Goal: Task Accomplishment & Management: Use online tool/utility

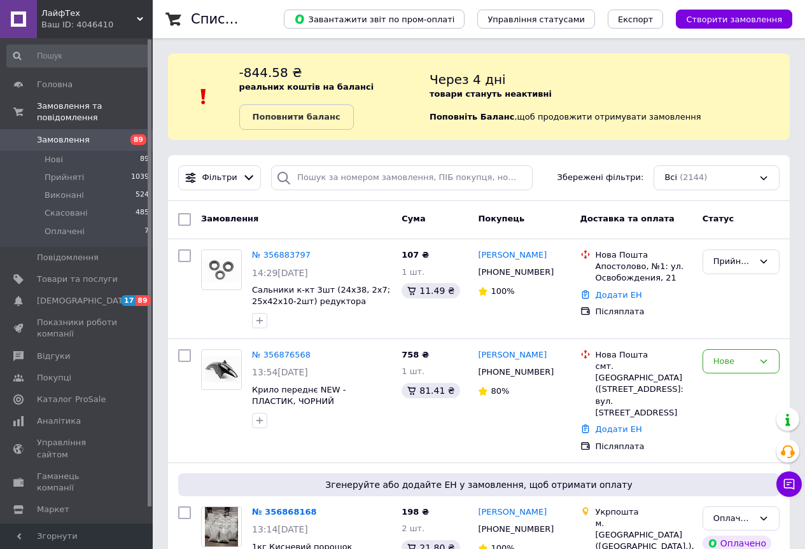
click at [300, 118] on b "Поповнити баланс" at bounding box center [297, 117] width 88 height 10
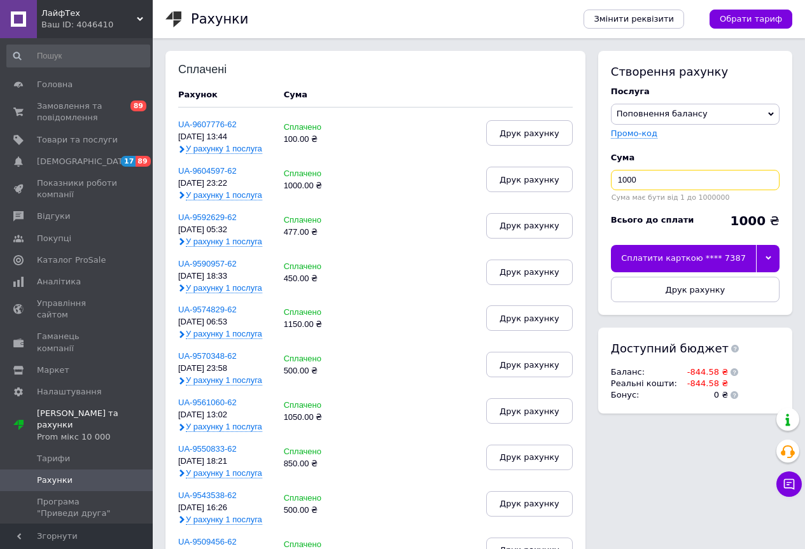
click at [678, 176] on input "1000" at bounding box center [695, 180] width 169 height 20
type input "400"
click at [769, 259] on icon at bounding box center [769, 259] width 6 height 4
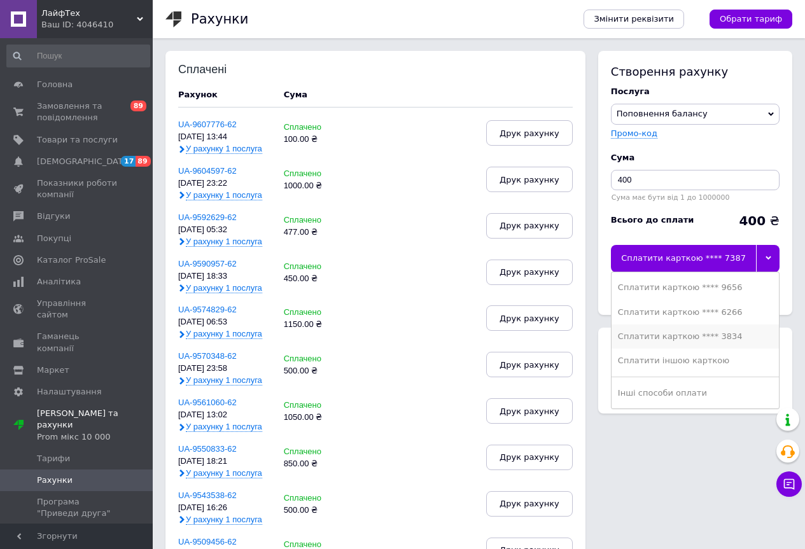
click at [730, 337] on div "Сплатити карткою **** 3834" at bounding box center [695, 336] width 155 height 11
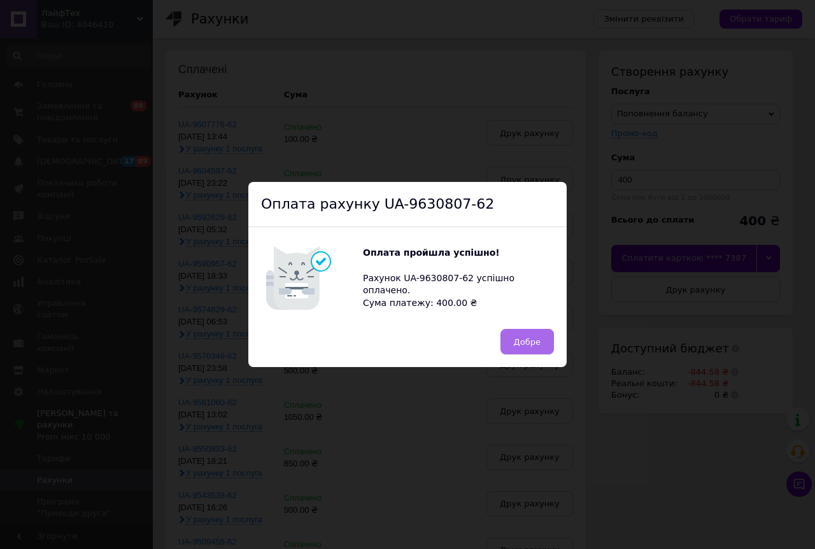
click at [525, 338] on span "Добре" at bounding box center [527, 342] width 27 height 10
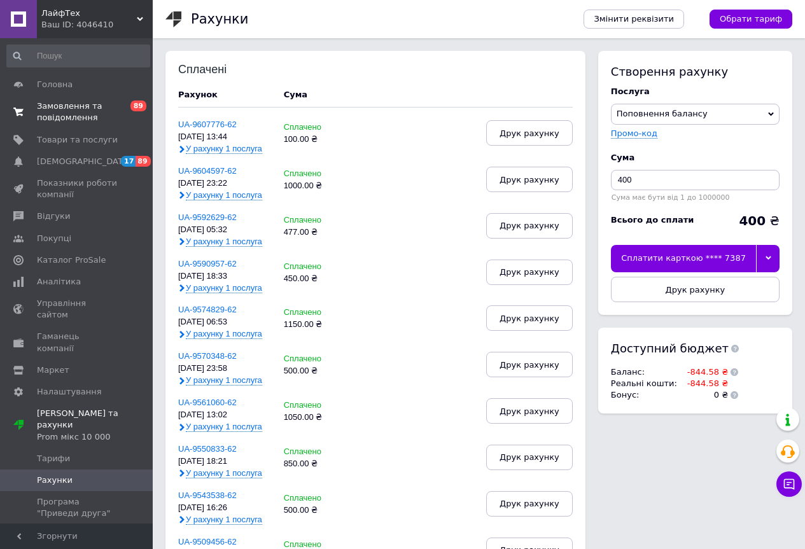
click at [28, 107] on span at bounding box center [18, 112] width 37 height 23
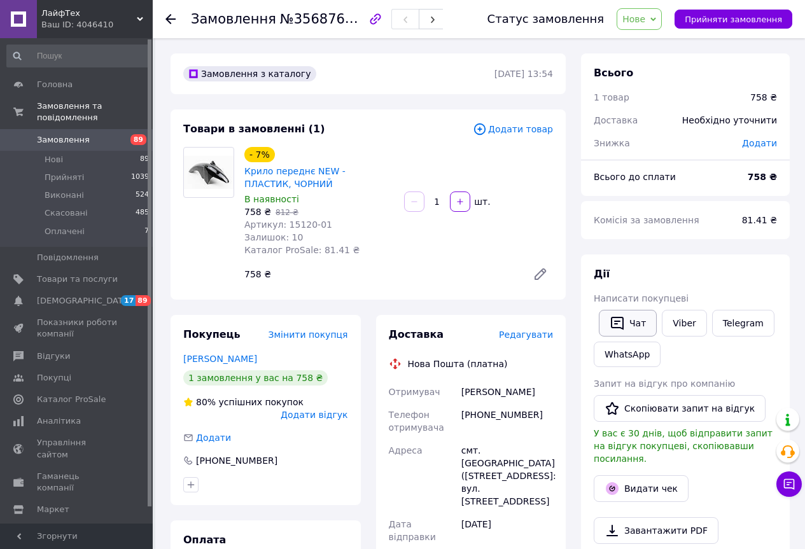
click at [635, 323] on button "Чат" at bounding box center [628, 323] width 58 height 27
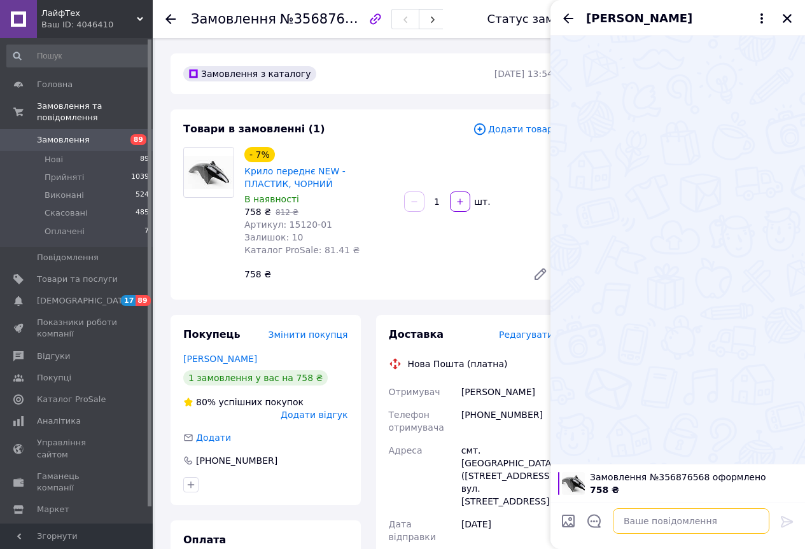
click at [640, 516] on textarea at bounding box center [691, 521] width 157 height 25
paste textarea "Добрий день, пластик відправляємо лише по предоплаті 200 грн"
type textarea "Добрий день, пластик відправляємо лише по предоплаті 200 грн"
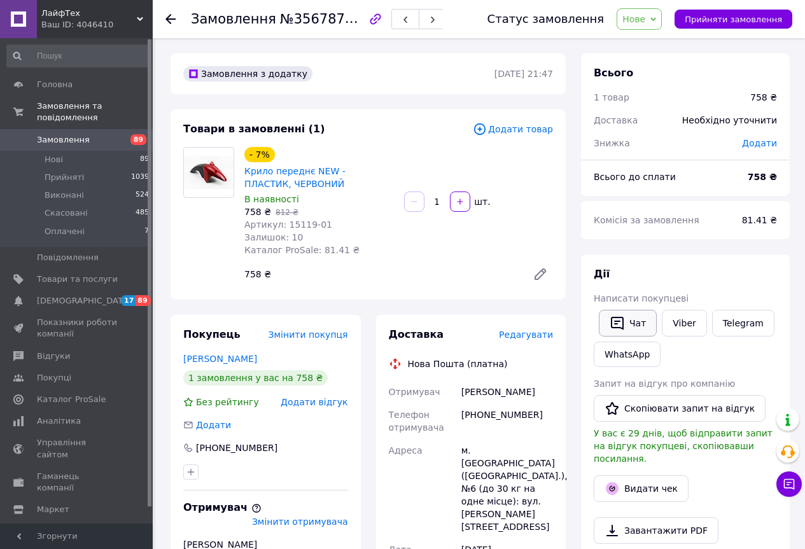
click at [632, 322] on button "Чат" at bounding box center [628, 323] width 58 height 27
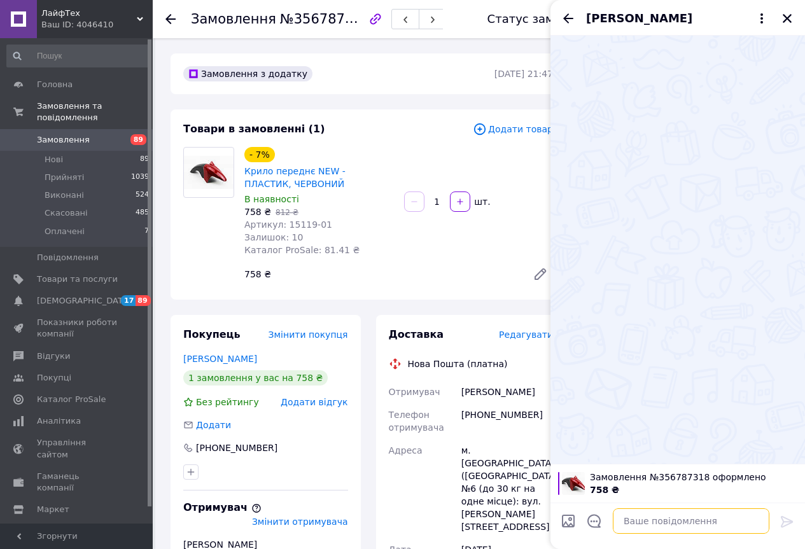
click at [660, 521] on textarea at bounding box center [691, 521] width 157 height 25
paste textarea "Добрий день, пластик відправляємо лише по предоплаті 200 грн"
type textarea "Добрий день, пластик відправляємо лише по предоплаті 200 грн"
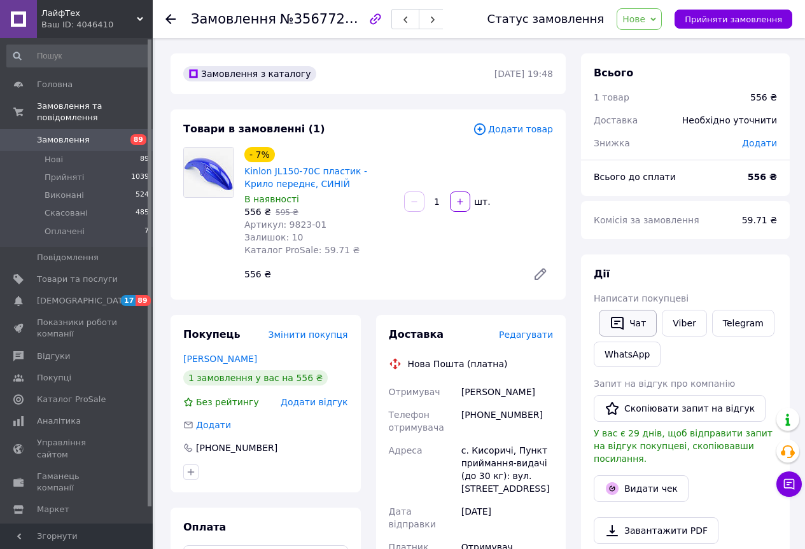
click at [633, 320] on button "Чат" at bounding box center [628, 323] width 58 height 27
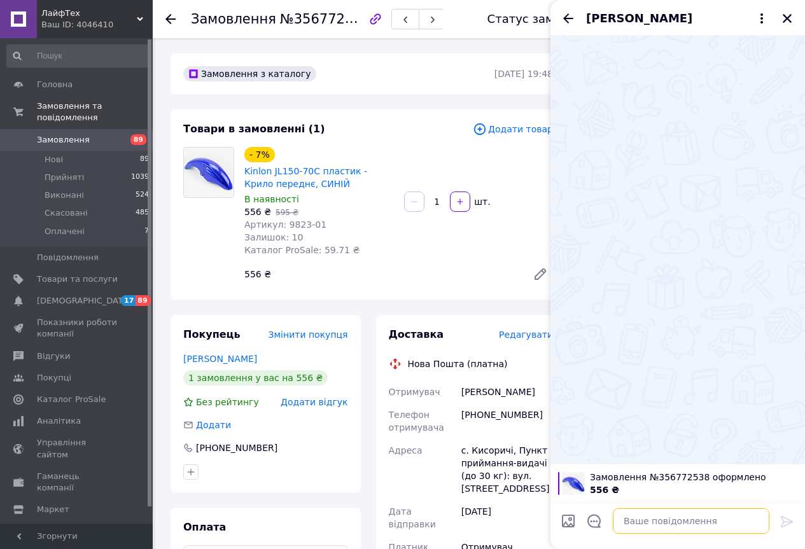
click at [639, 533] on textarea at bounding box center [691, 521] width 157 height 25
paste textarea "Добрий день, пластик відправляємо лише по предоплаті 200 грн"
type textarea "Добрий день, пластик відправляємо лише по предоплаті 200 грн"
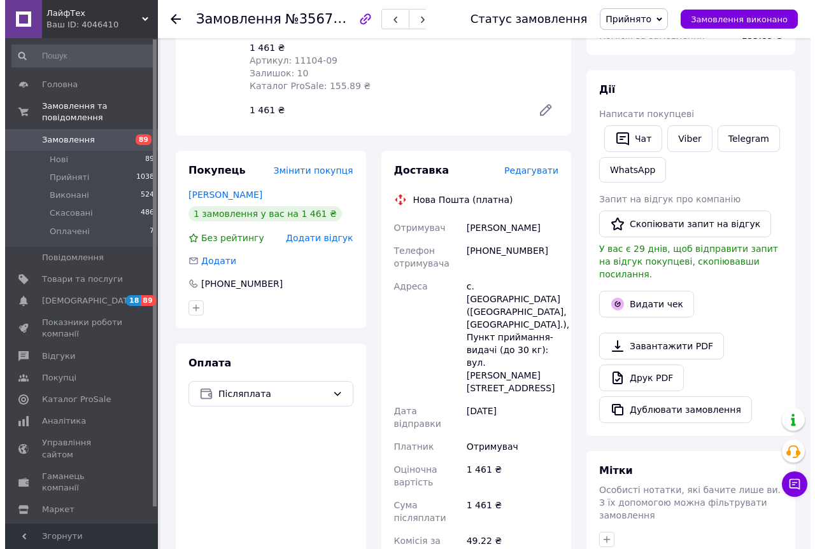
scroll to position [191, 0]
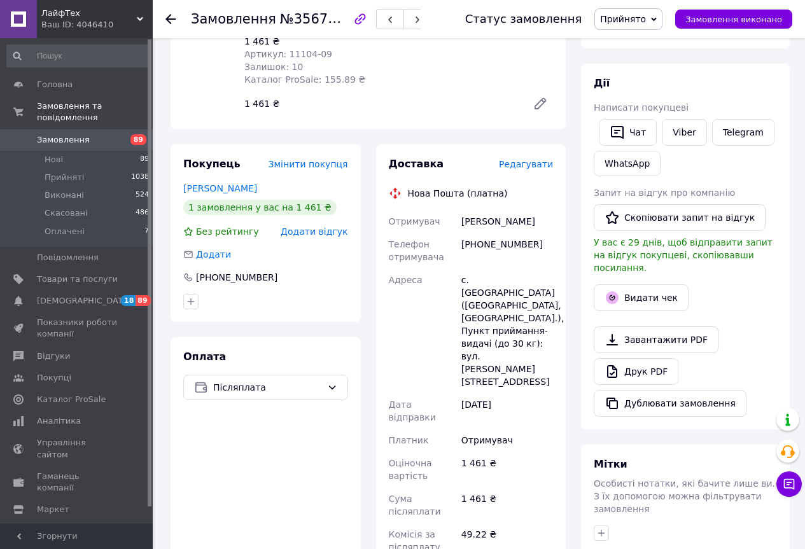
click at [542, 159] on span "Редагувати" at bounding box center [526, 164] width 54 height 10
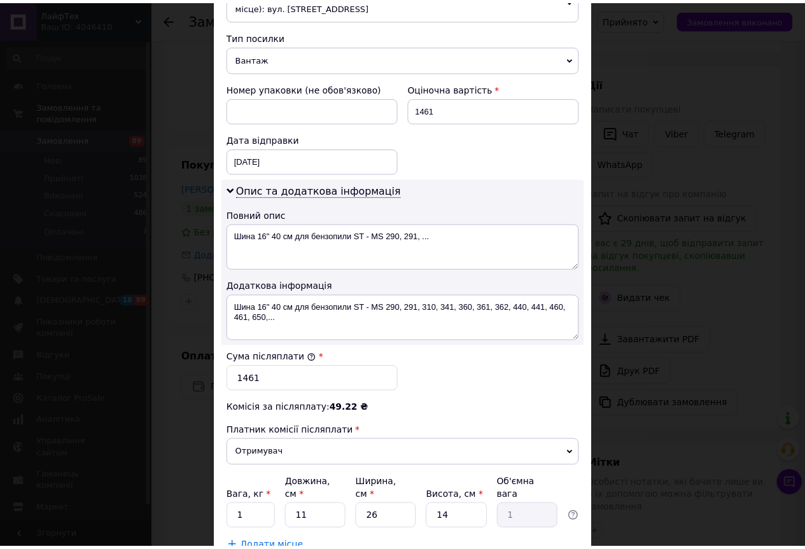
scroll to position [509, 0]
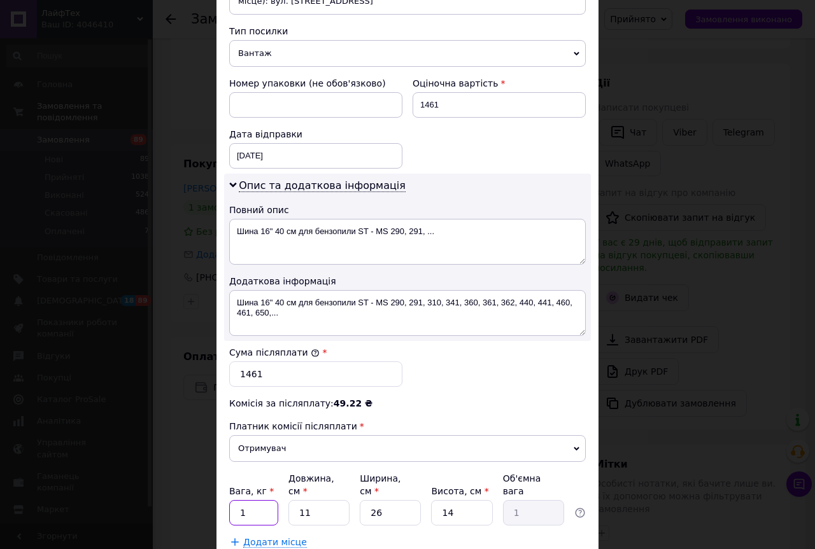
click at [244, 500] on input "1" at bounding box center [253, 512] width 49 height 25
type input "2"
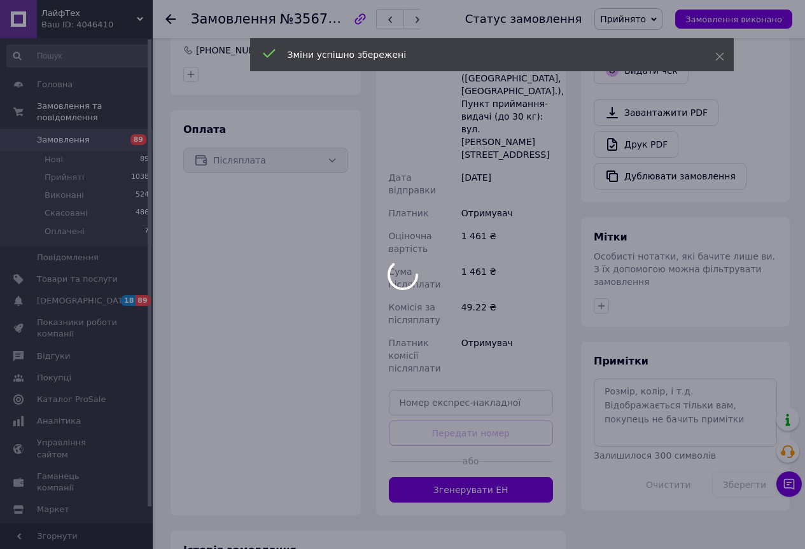
scroll to position [432, 0]
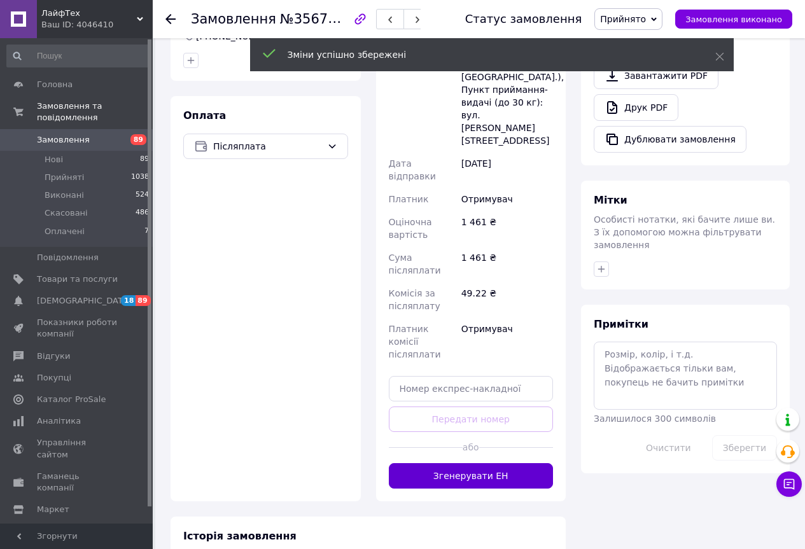
click at [503, 463] on button "Згенерувати ЕН" at bounding box center [471, 475] width 165 height 25
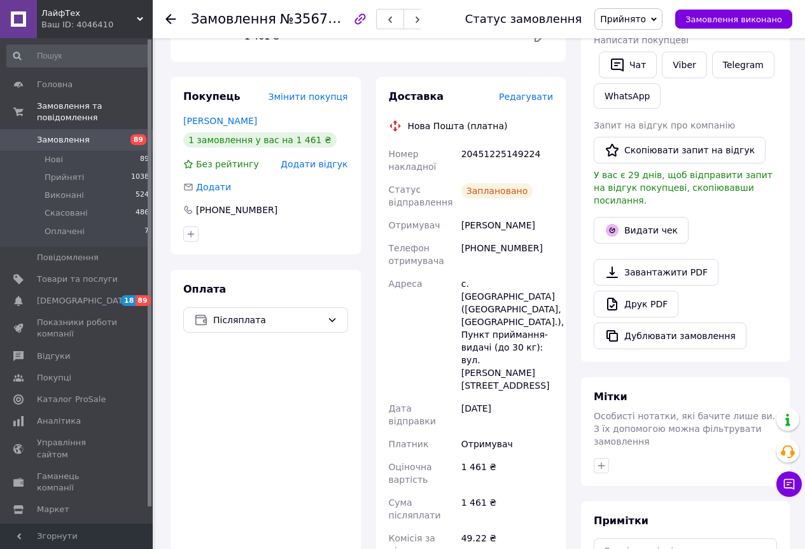
scroll to position [0, 0]
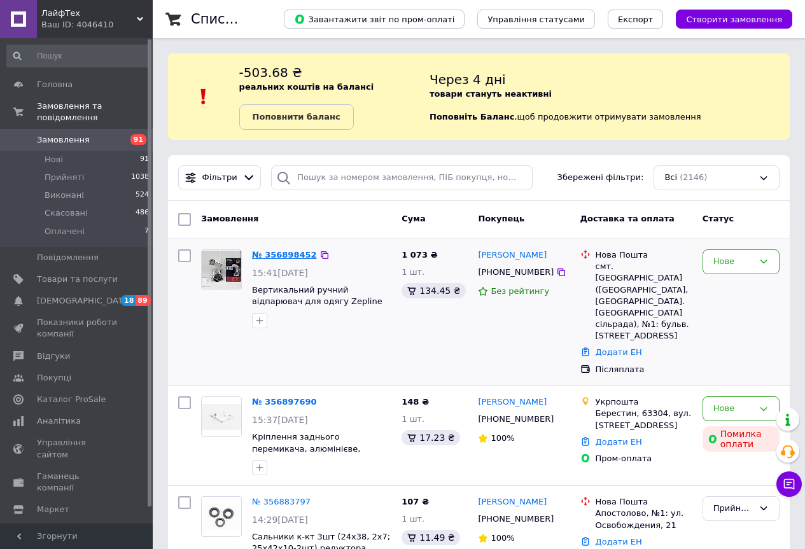
click at [295, 254] on link "№ 356898452" at bounding box center [284, 255] width 65 height 10
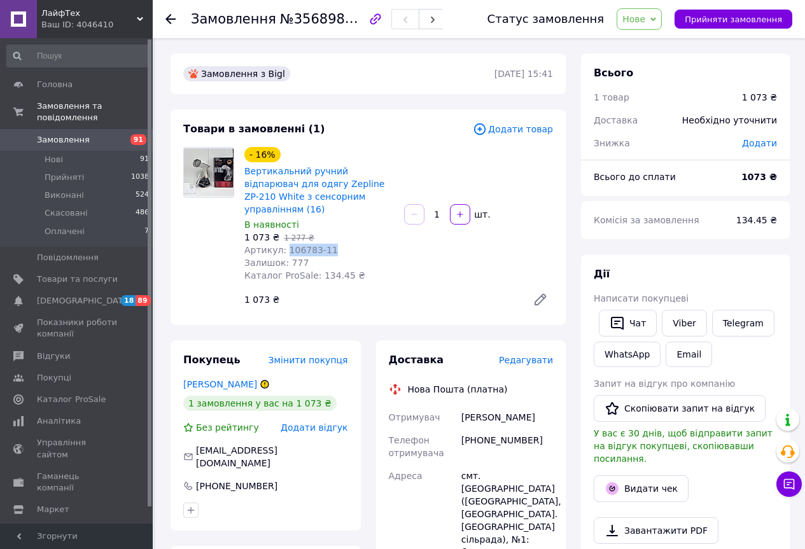
drag, startPoint x: 352, startPoint y: 235, endPoint x: 284, endPoint y: 239, distance: 68.3
click at [284, 244] on div "Артикул: 106783-11" at bounding box center [319, 250] width 150 height 13
copy span "106783-11"
click at [646, 16] on span "Нове" at bounding box center [634, 19] width 23 height 10
click at [575, 72] on div "Всього 1 товар 1 073 ₴ Доставка Необхідно уточнити Знижка Додати Всього до спла…" at bounding box center [686, 535] width 224 height 964
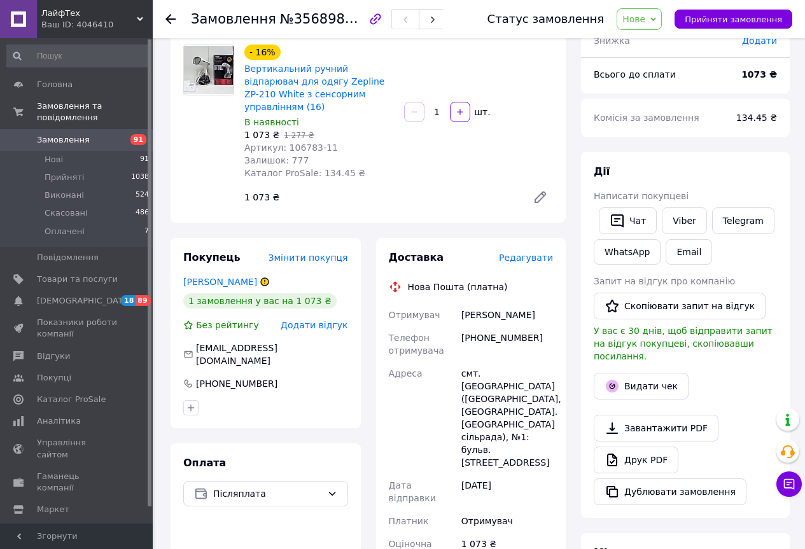
scroll to position [127, 0]
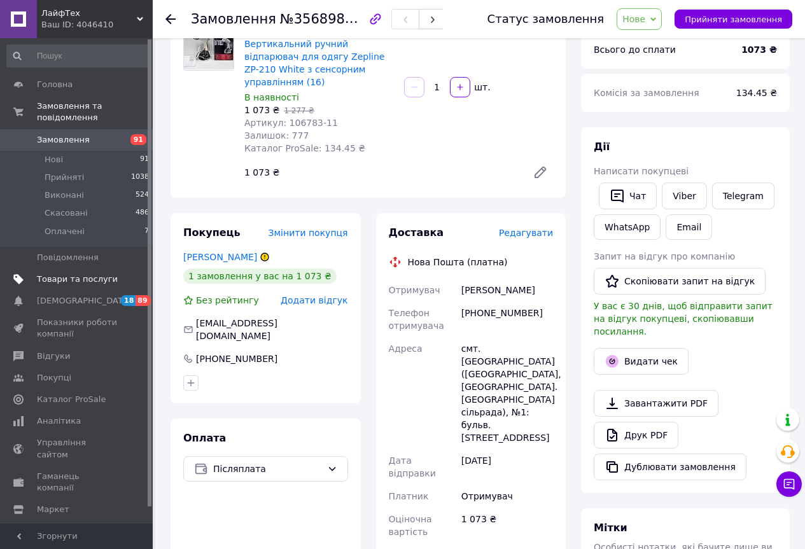
click at [82, 274] on span "Товари та послуги" at bounding box center [77, 279] width 81 height 11
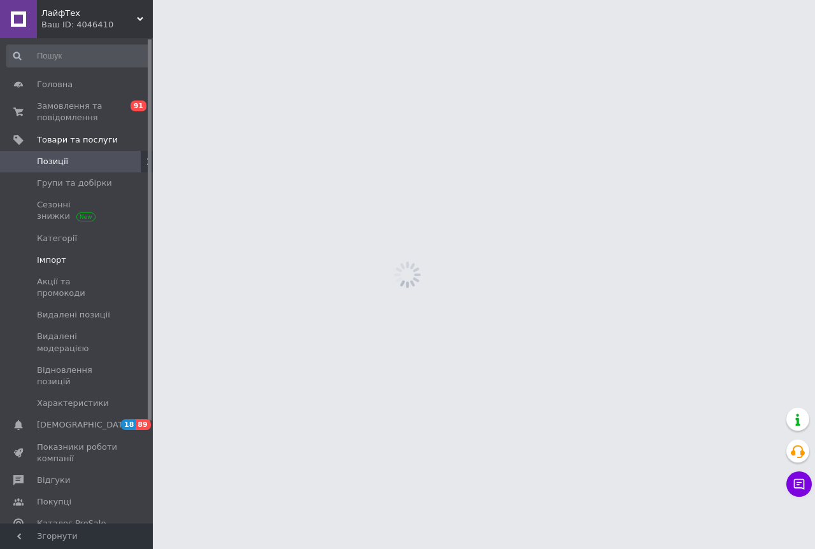
click at [66, 257] on span "Імпорт" at bounding box center [77, 260] width 81 height 11
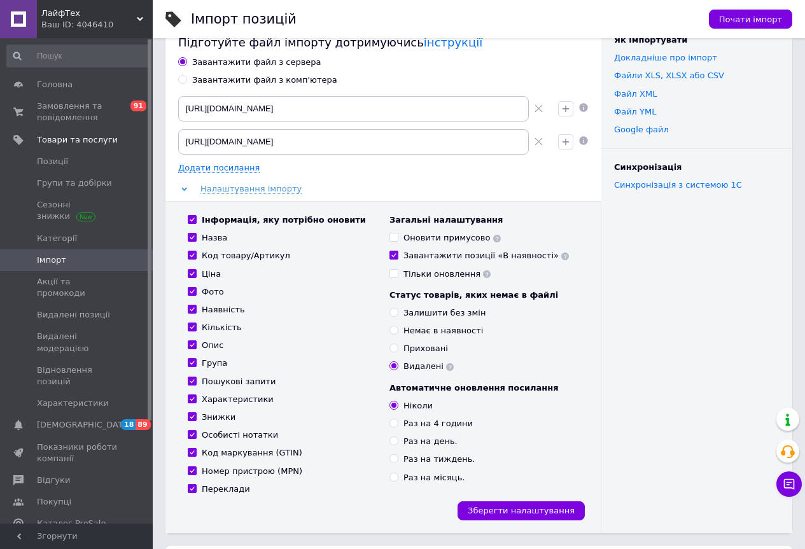
scroll to position [64, 0]
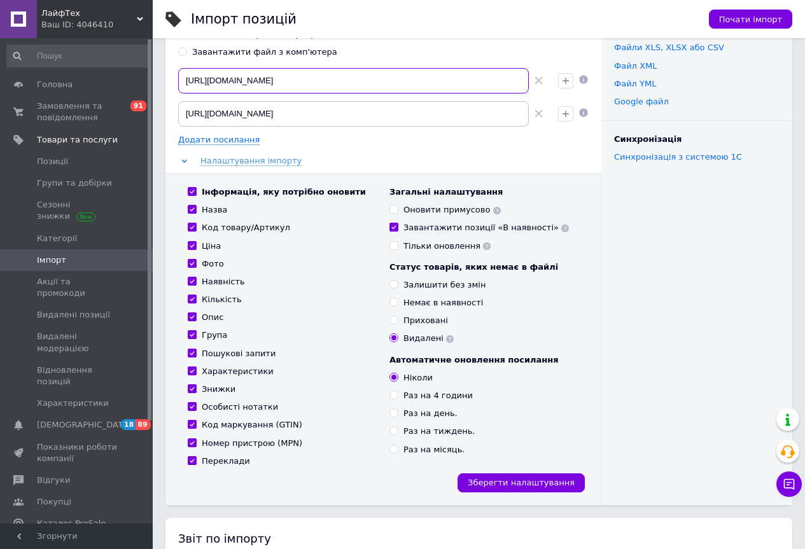
click at [498, 81] on input "[URL][DOMAIN_NAME]" at bounding box center [353, 80] width 351 height 25
click at [539, 83] on use at bounding box center [539, 81] width 8 height 8
type input "[URL][DOMAIN_NAME]"
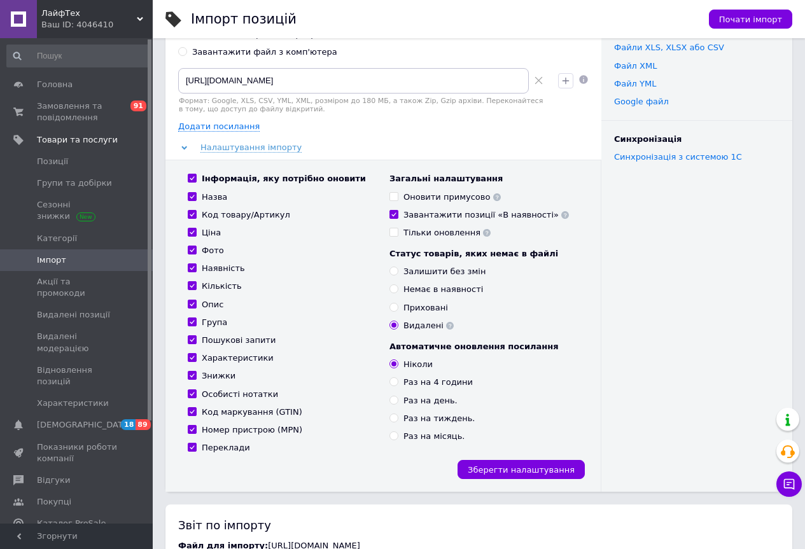
drag, startPoint x: 228, startPoint y: 130, endPoint x: 234, endPoint y: 132, distance: 6.9
click at [228, 129] on span "Додати посилання" at bounding box center [218, 127] width 81 height 10
radio input "true"
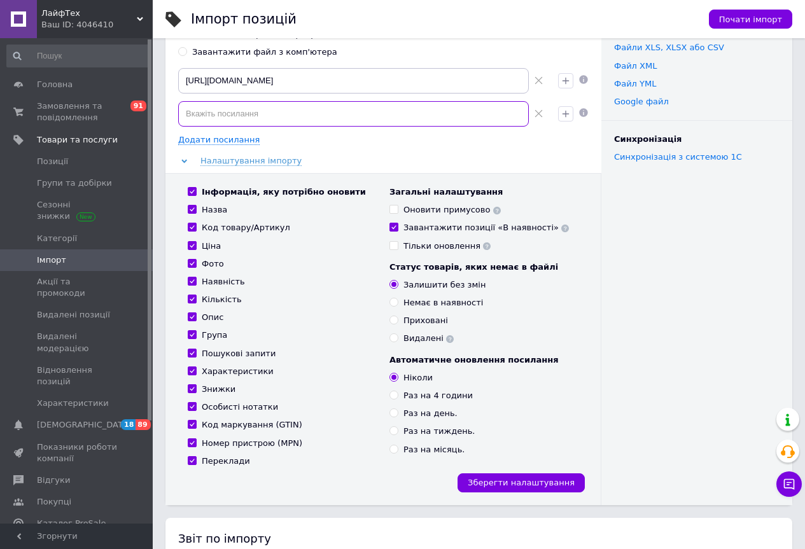
click at [272, 120] on input at bounding box center [353, 113] width 351 height 25
paste input "[URL][DOMAIN_NAME]"
type input "[URL][DOMAIN_NAME]"
click at [365, 145] on div "Додати посилання" at bounding box center [383, 139] width 411 height 11
click at [675, 378] on div "Як імпортувати Докладніше про імпорт Файли ХLS, XLSX або CSV Файл XML Файл YML …" at bounding box center [697, 246] width 191 height 518
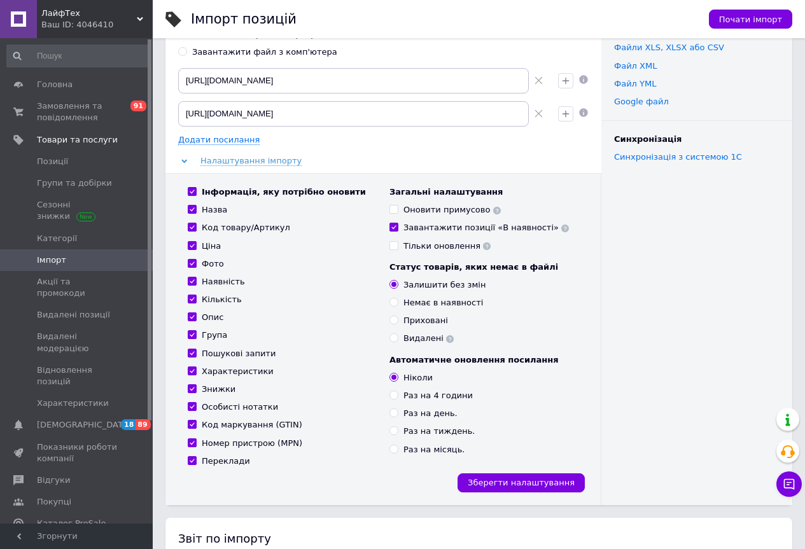
click at [397, 337] on input "Видалені" at bounding box center [394, 338] width 8 height 8
radio input "true"
click at [548, 487] on span "Зберегти налаштування" at bounding box center [521, 483] width 107 height 10
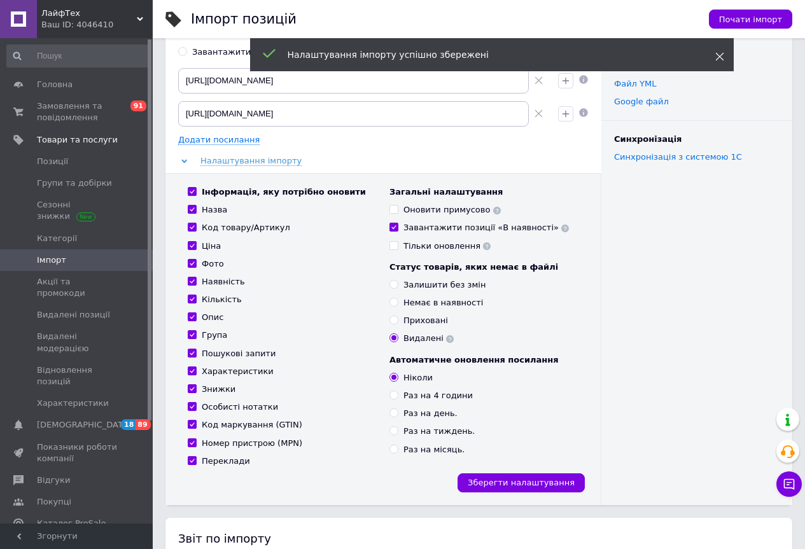
click at [722, 54] on use at bounding box center [720, 57] width 8 height 8
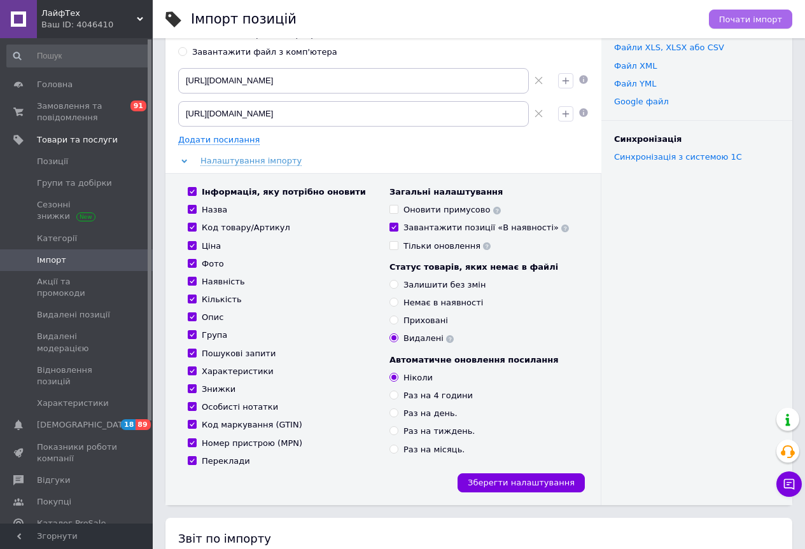
click at [747, 22] on span "Почати імпорт" at bounding box center [750, 20] width 63 height 10
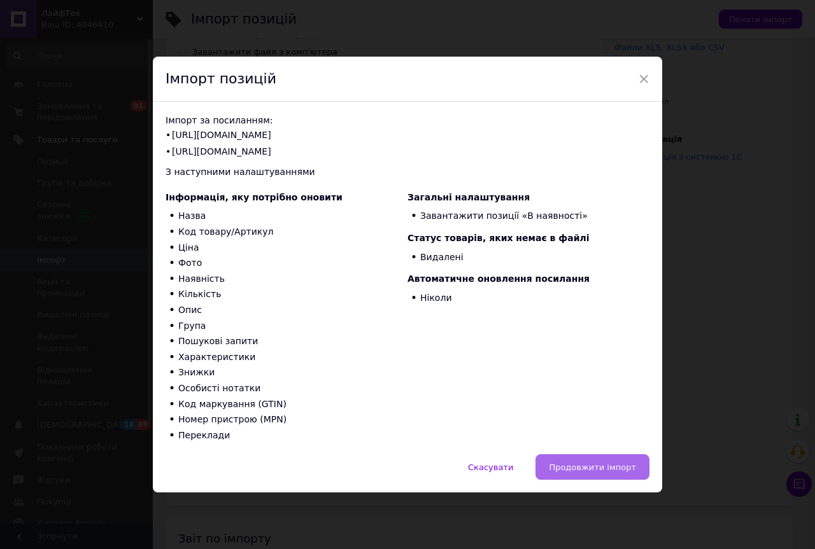
click at [602, 472] on span "Продовжити імпорт" at bounding box center [592, 468] width 87 height 10
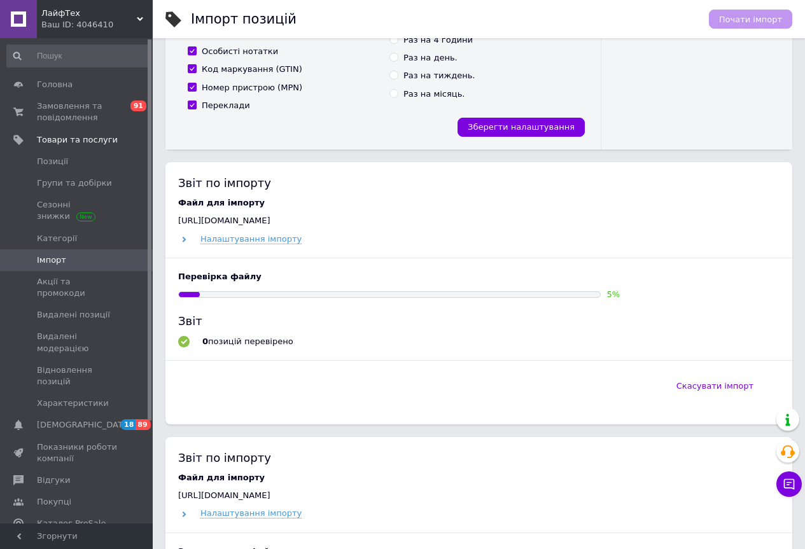
scroll to position [446, 0]
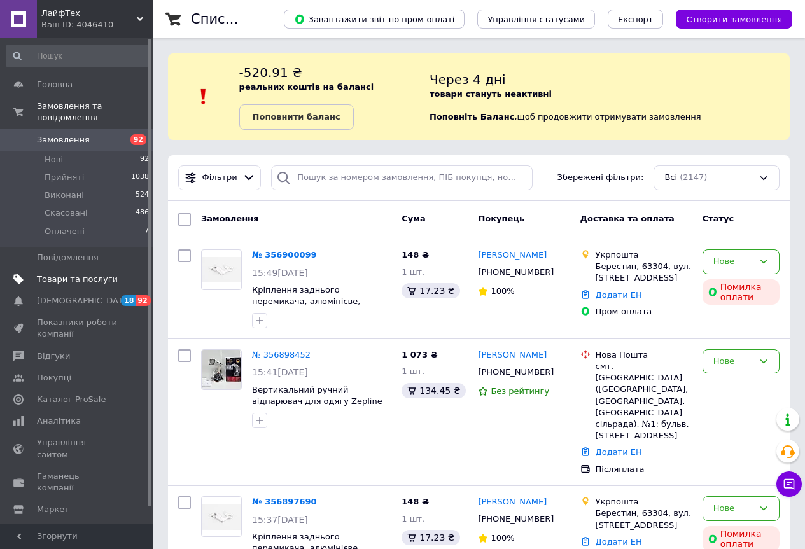
click at [100, 274] on span "Товари та послуги" at bounding box center [77, 279] width 81 height 11
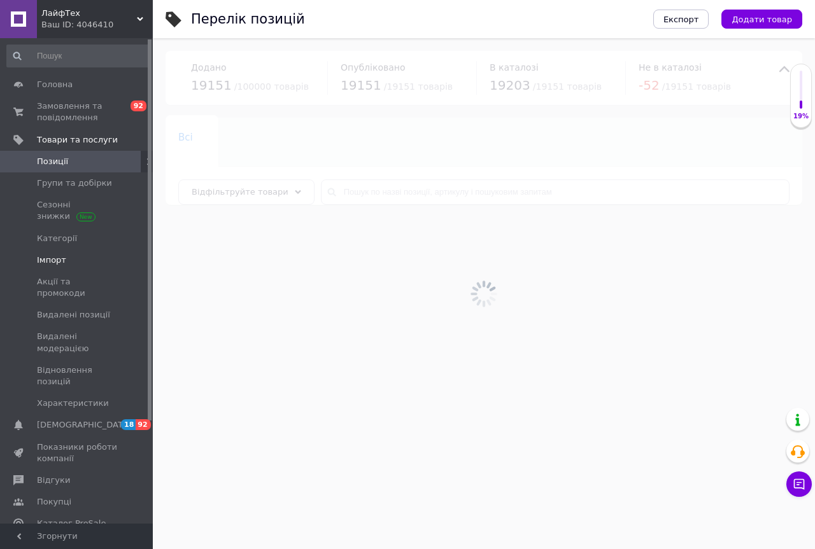
click at [59, 257] on span "Імпорт" at bounding box center [51, 260] width 29 height 11
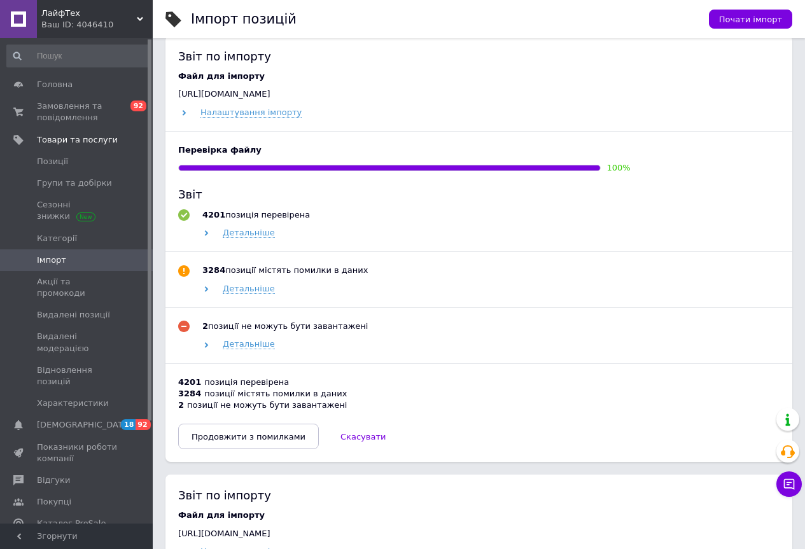
scroll to position [573, 0]
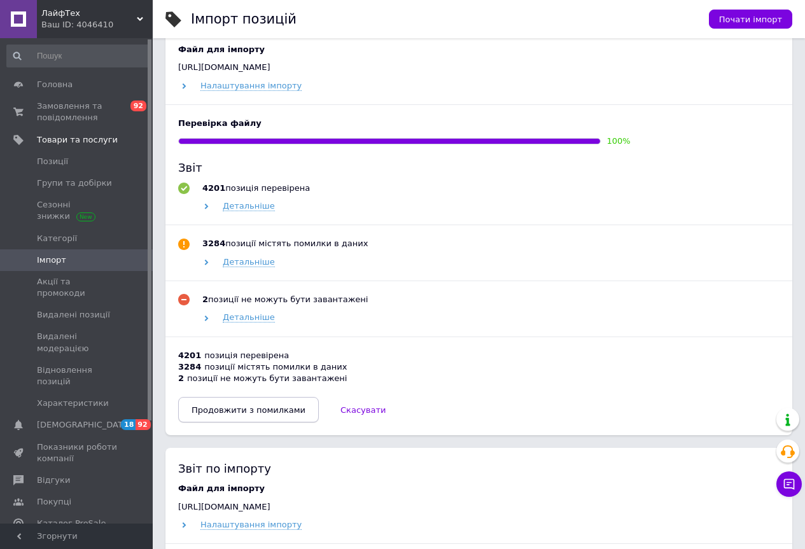
click at [236, 409] on span "Продовжити з помилками" at bounding box center [249, 411] width 114 height 10
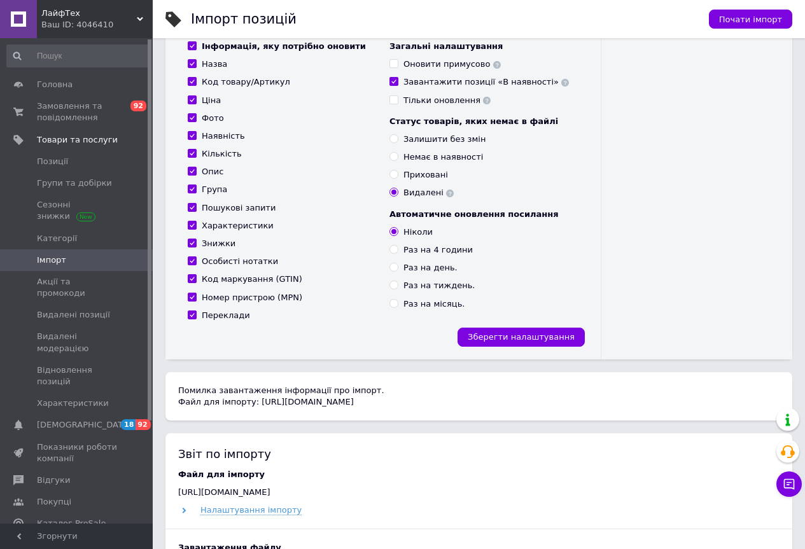
scroll to position [0, 0]
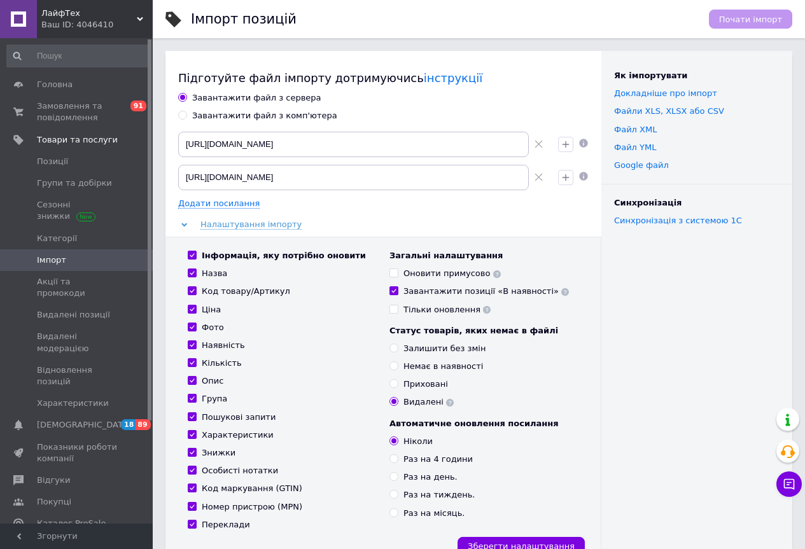
scroll to position [446, 0]
